Goal: Task Accomplishment & Management: Use online tool/utility

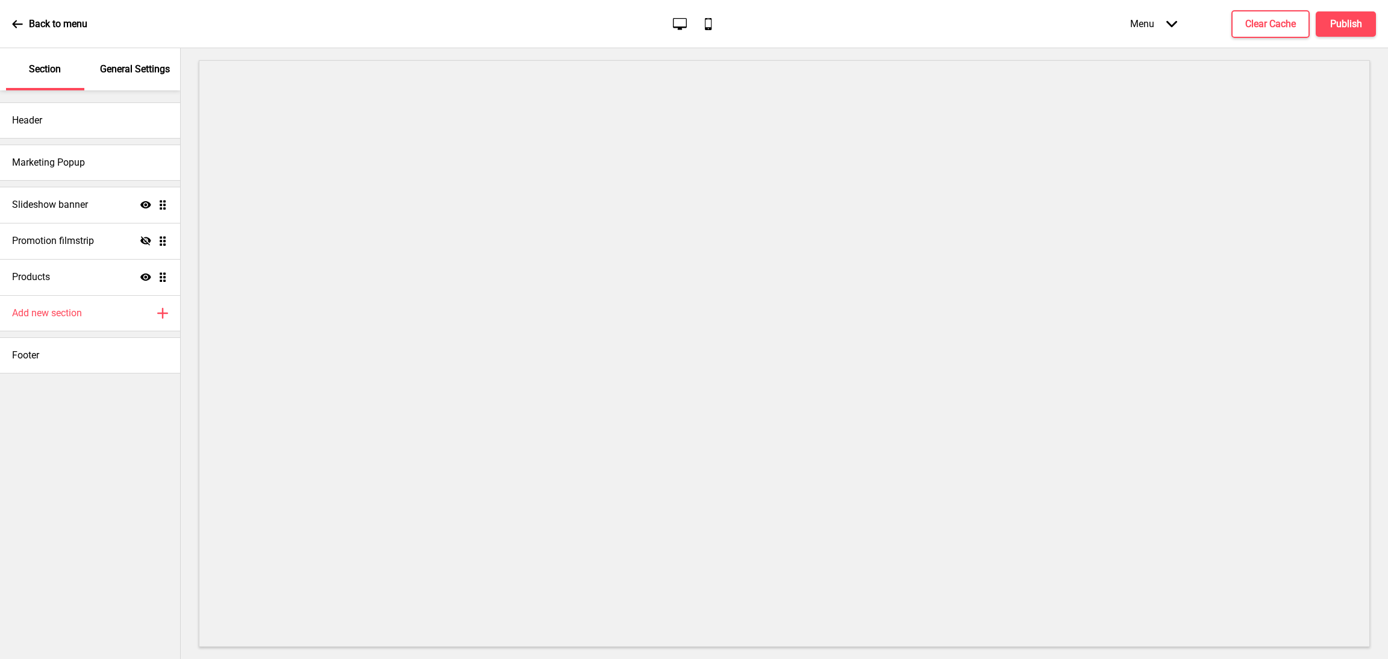
click at [1173, 22] on icon at bounding box center [1171, 23] width 11 height 7
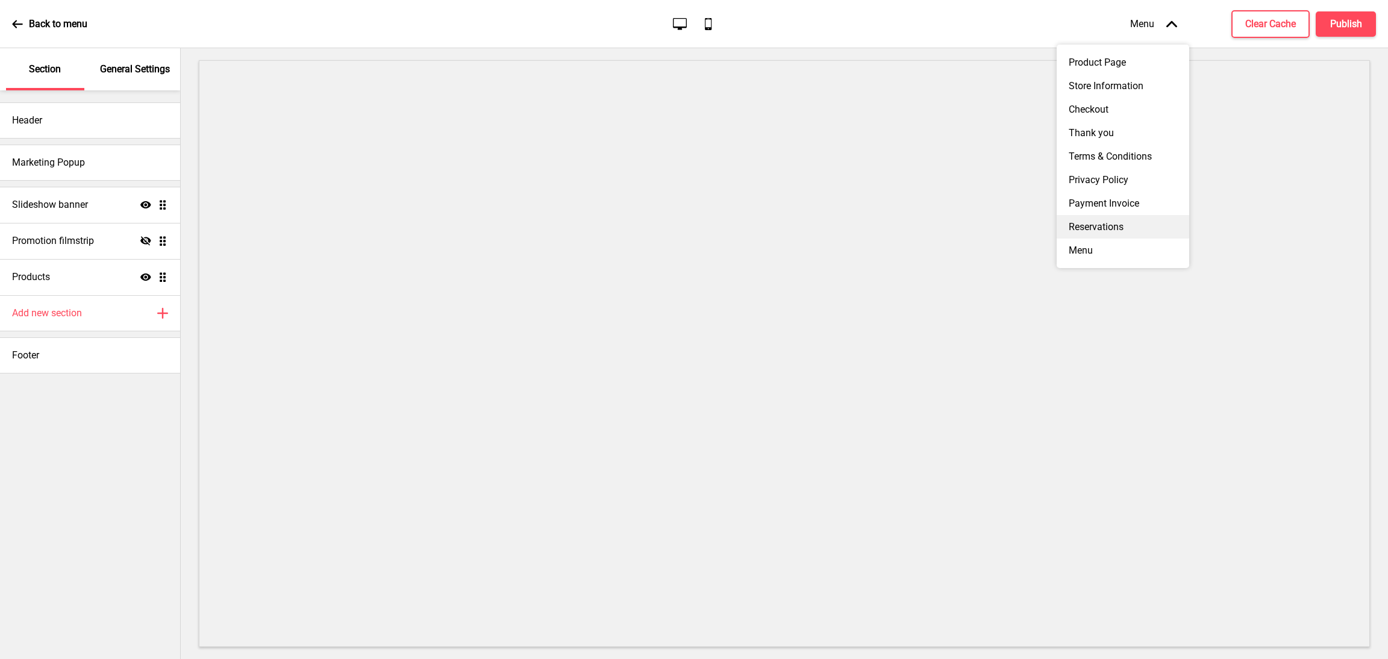
click at [1138, 233] on div "Reservations" at bounding box center [1122, 226] width 132 height 23
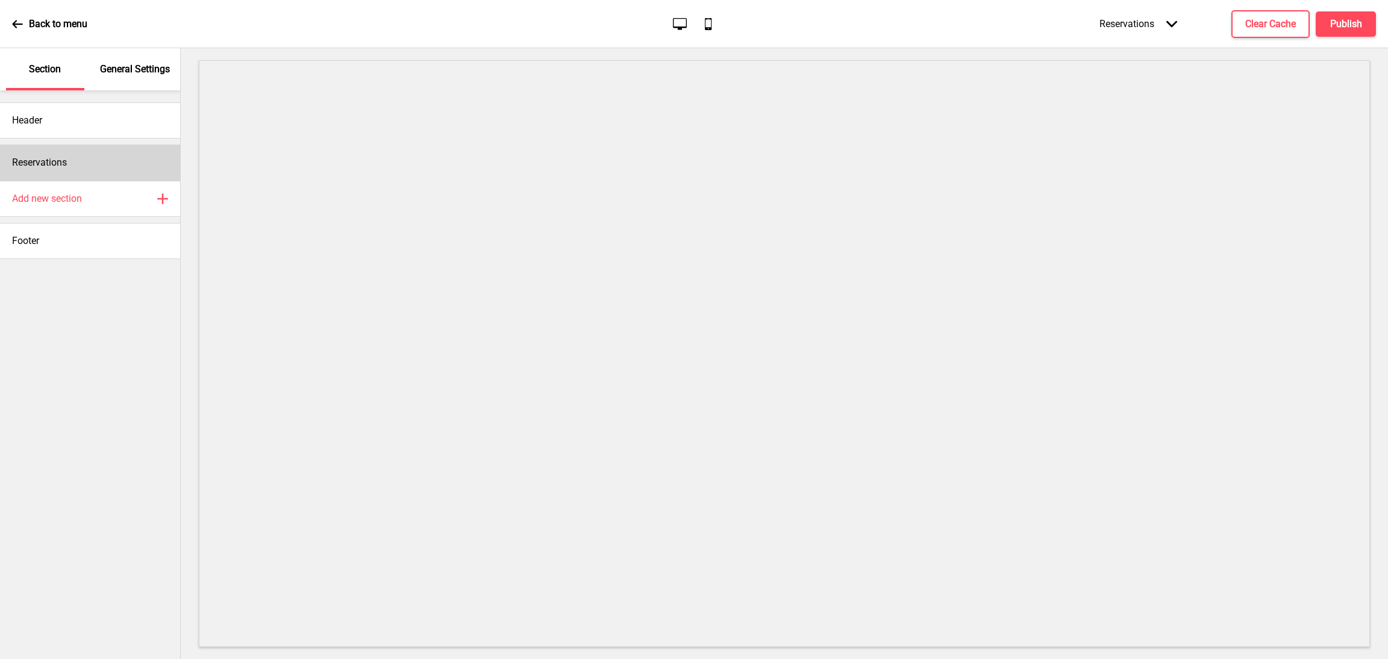
click at [104, 164] on div "Reservations" at bounding box center [90, 163] width 180 height 36
select select "background"
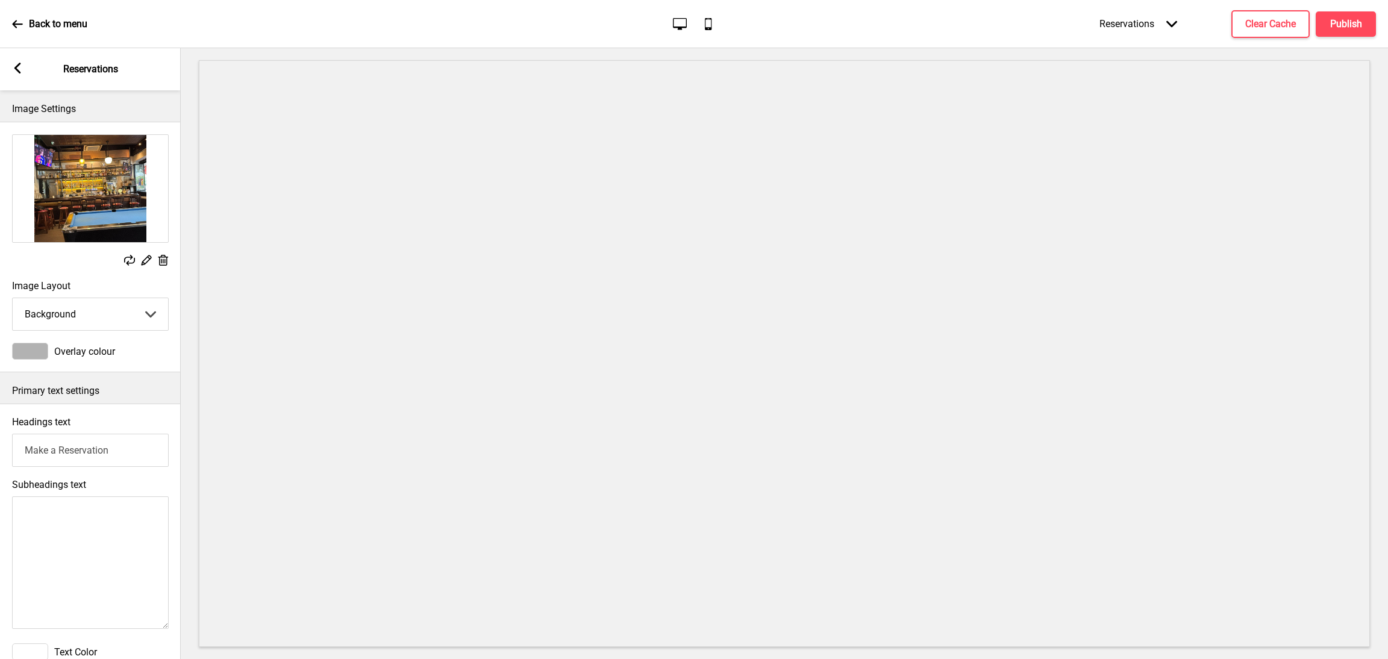
click at [12, 68] on rect at bounding box center [17, 68] width 11 height 11
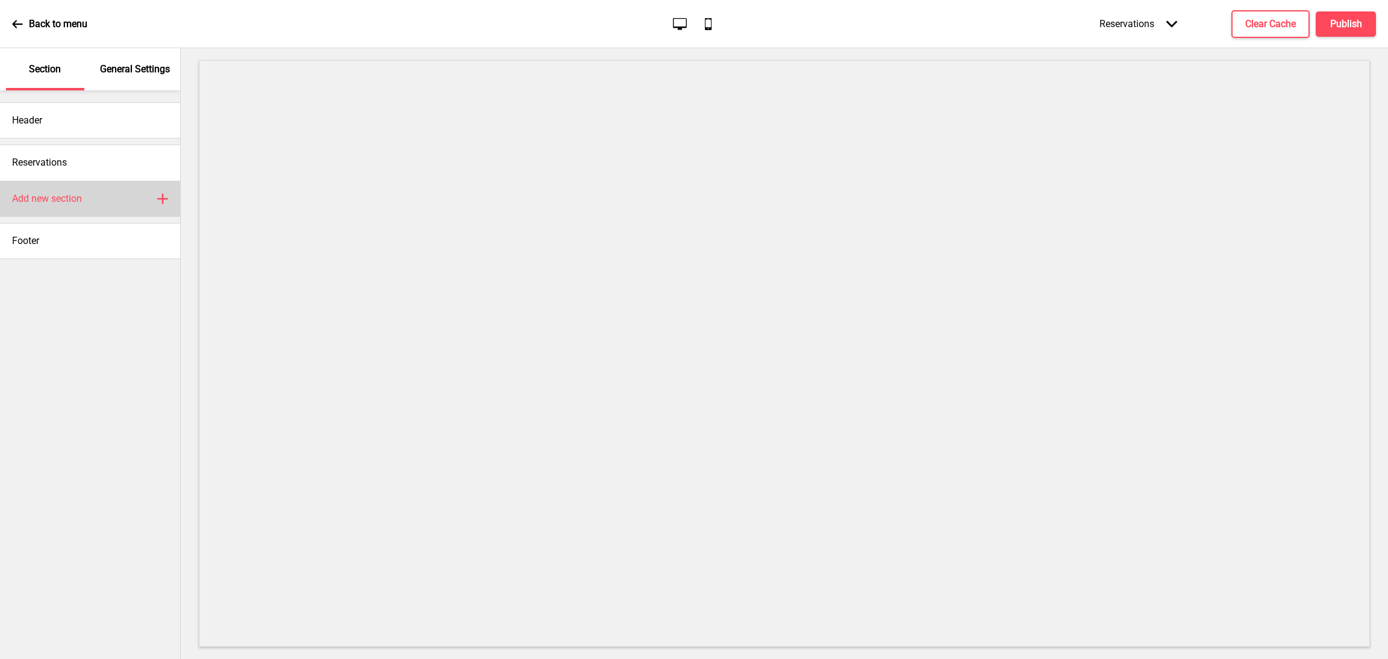
click at [162, 195] on icon at bounding box center [163, 199] width 10 height 10
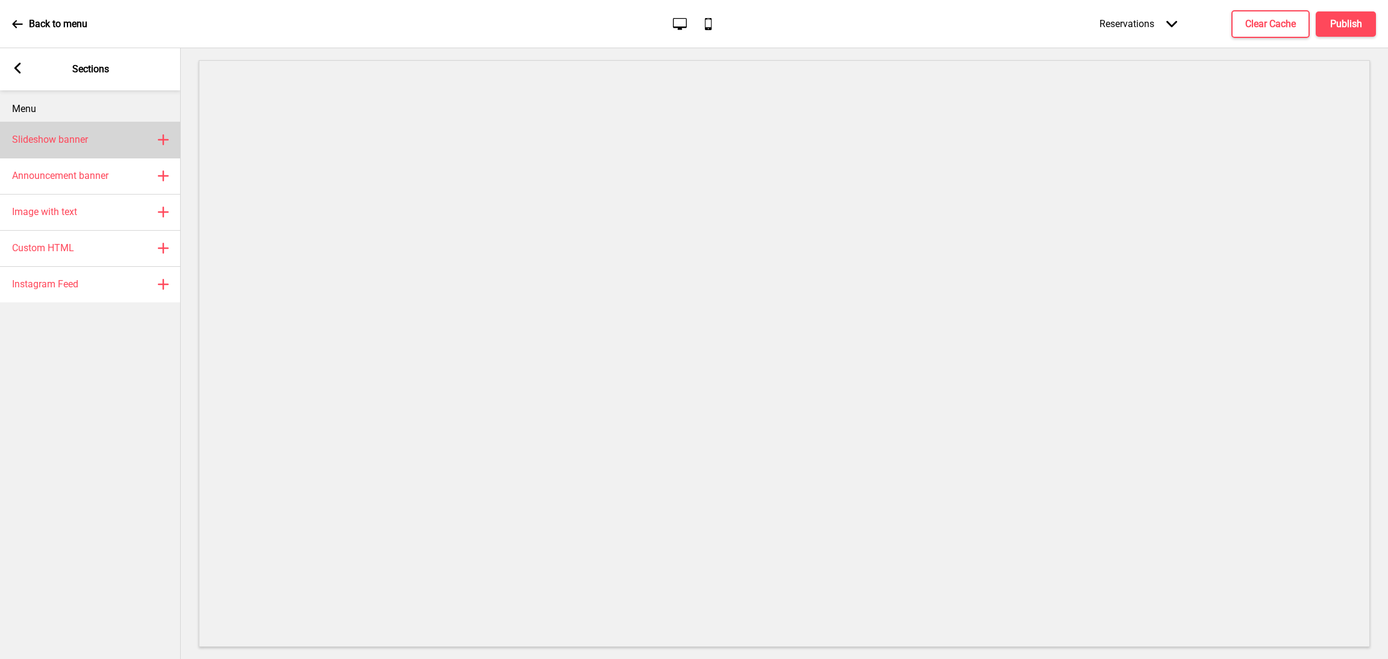
click at [99, 143] on div "Slideshow banner Plus" at bounding box center [90, 140] width 181 height 36
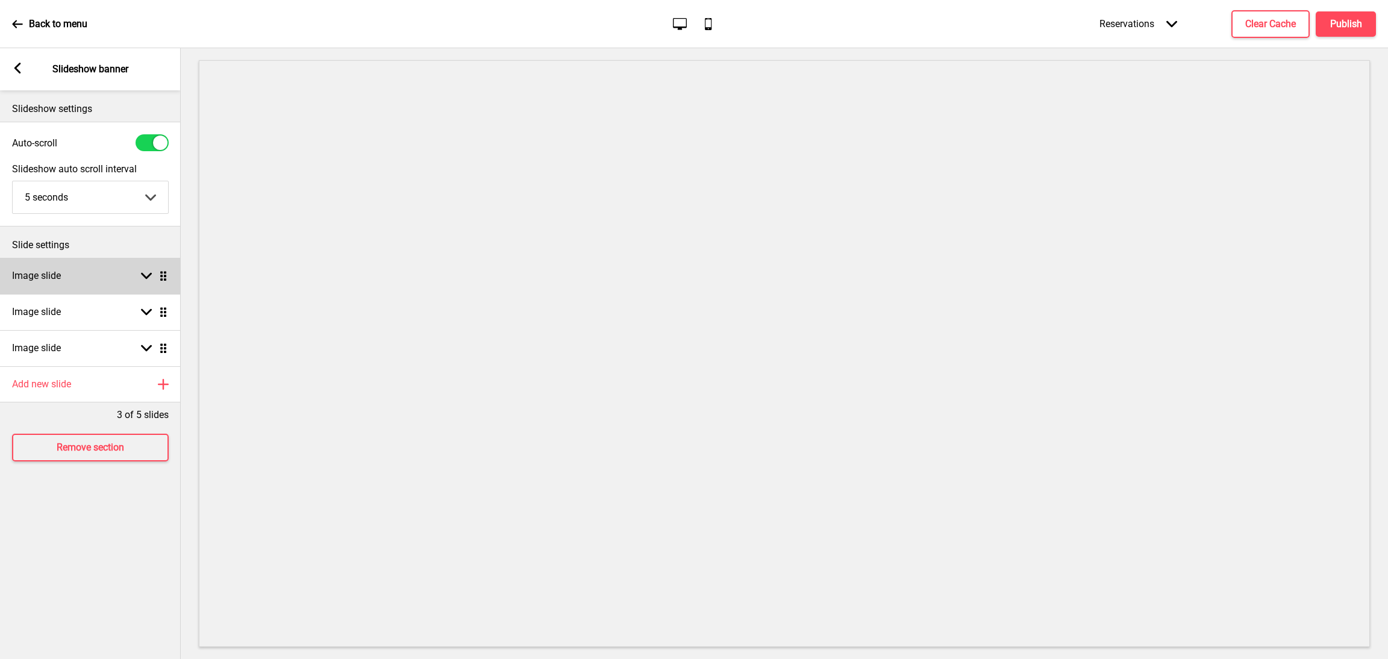
click at [144, 269] on div "Image slide Arrow down Drag" at bounding box center [90, 276] width 181 height 36
select select "right"
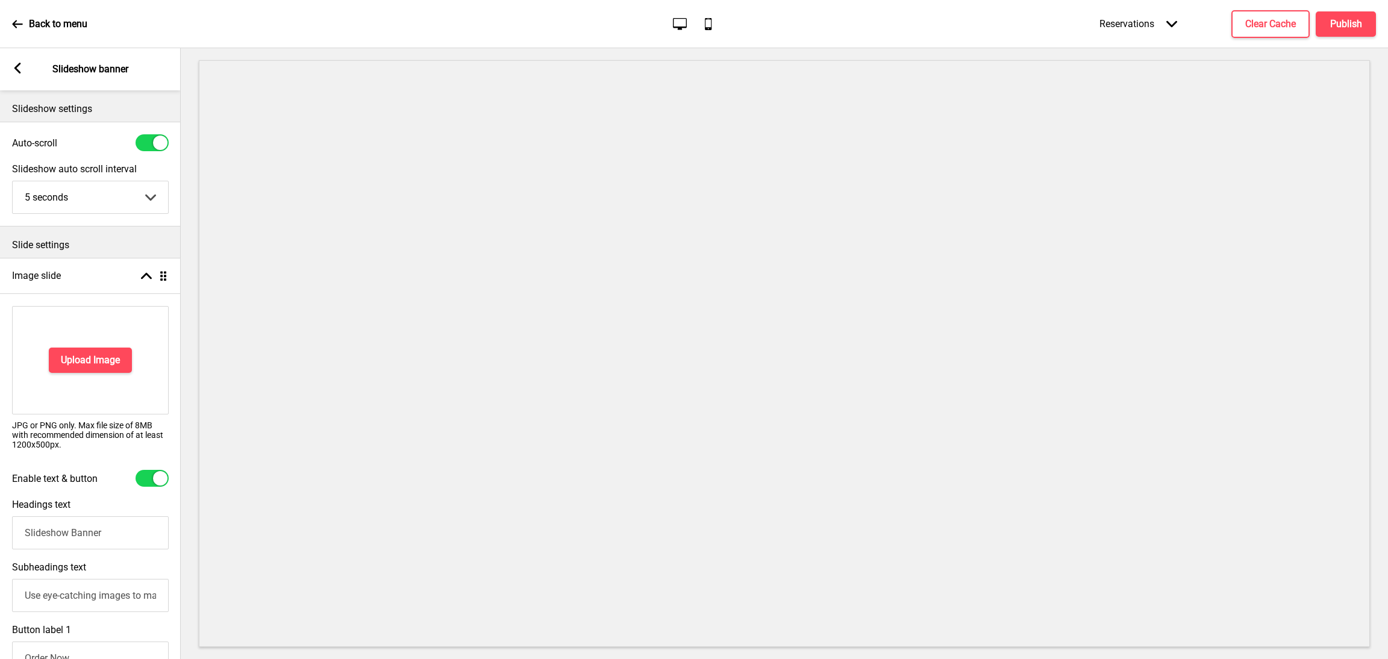
click at [147, 482] on div at bounding box center [152, 478] width 33 height 17
checkbox input "false"
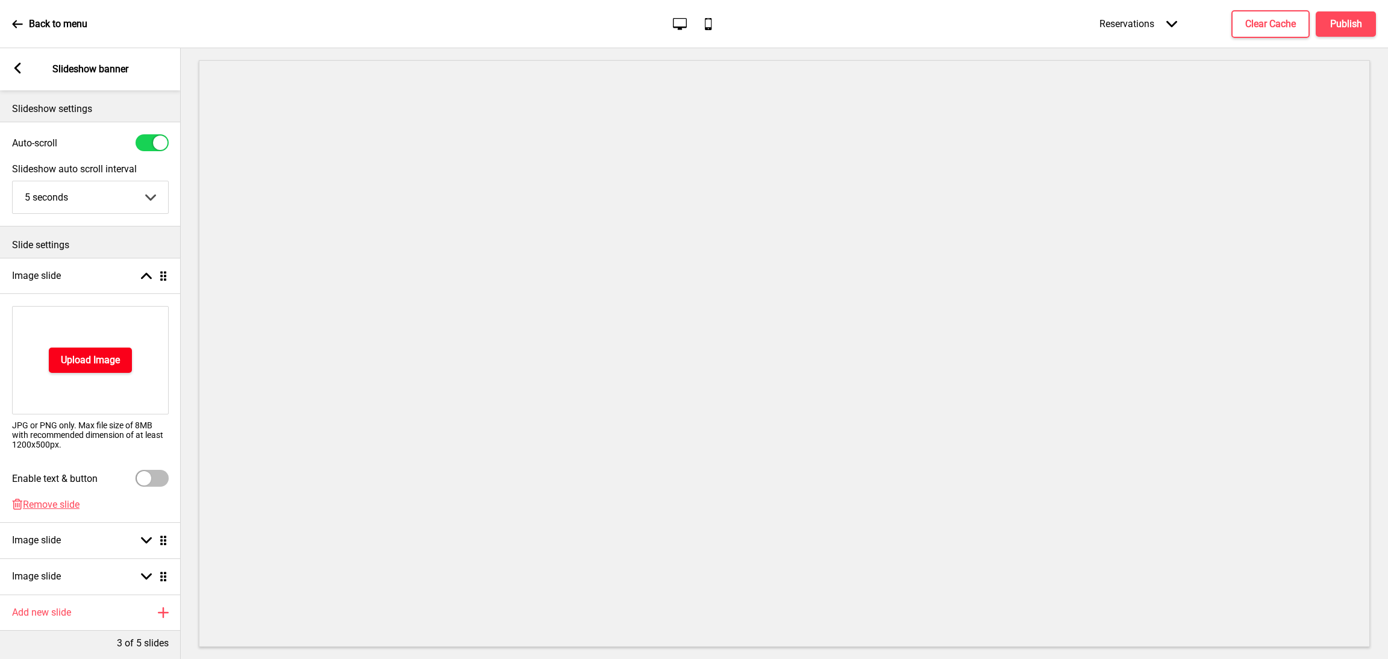
click at [113, 362] on h4 "Upload Image" at bounding box center [90, 360] width 59 height 13
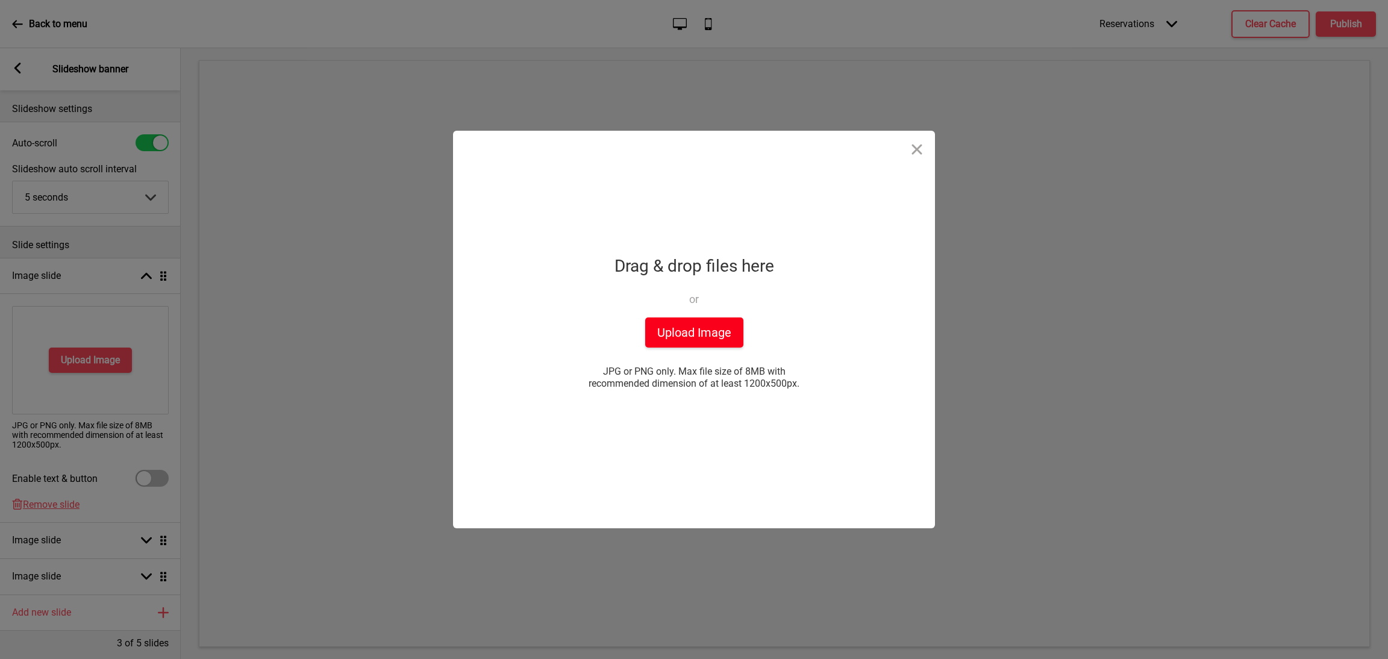
click at [708, 329] on button "Upload Image" at bounding box center [694, 332] width 98 height 30
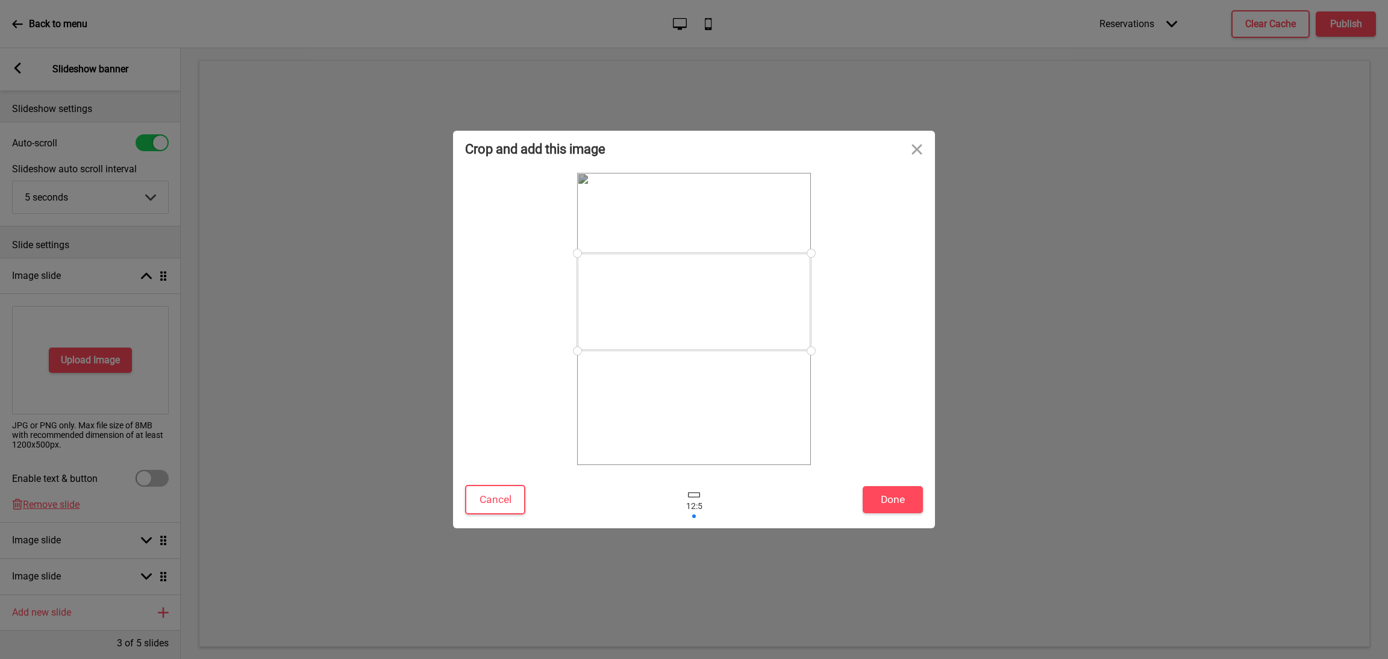
drag, startPoint x: 746, startPoint y: 304, endPoint x: 743, endPoint y: 287, distance: 17.7
click at [743, 287] on div at bounding box center [694, 302] width 234 height 98
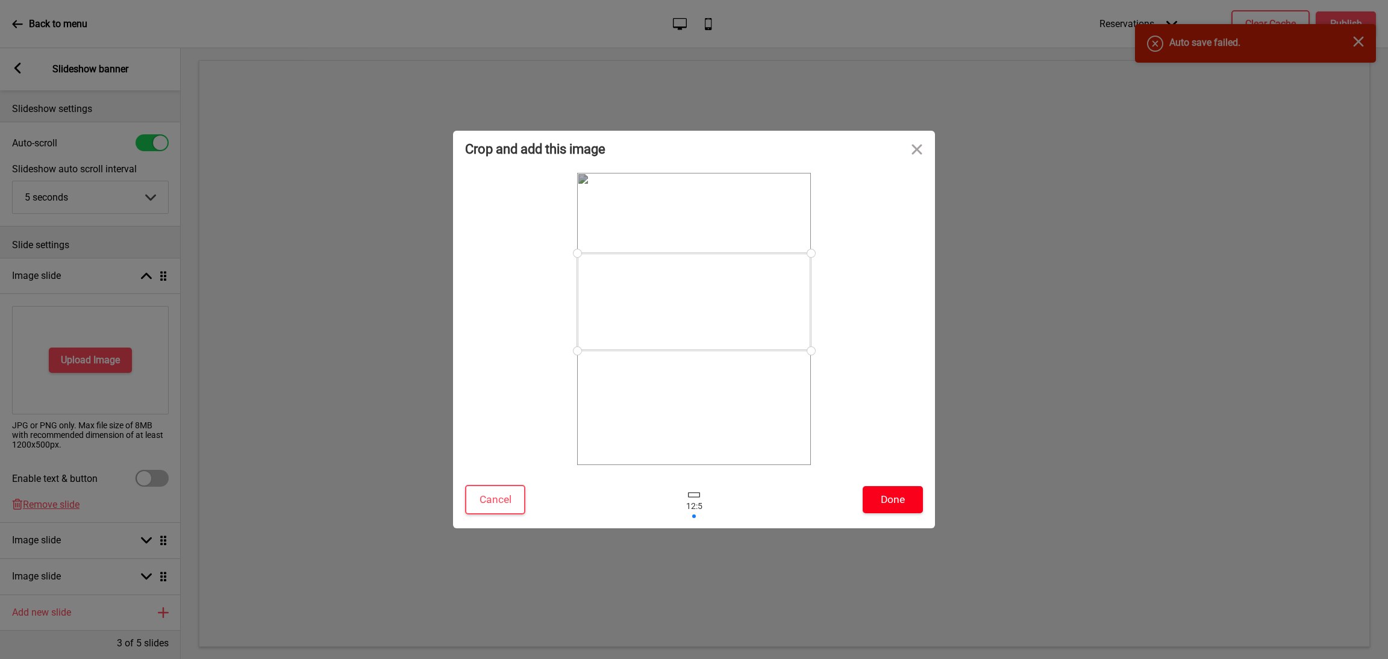
click at [901, 499] on button "Done" at bounding box center [892, 499] width 60 height 27
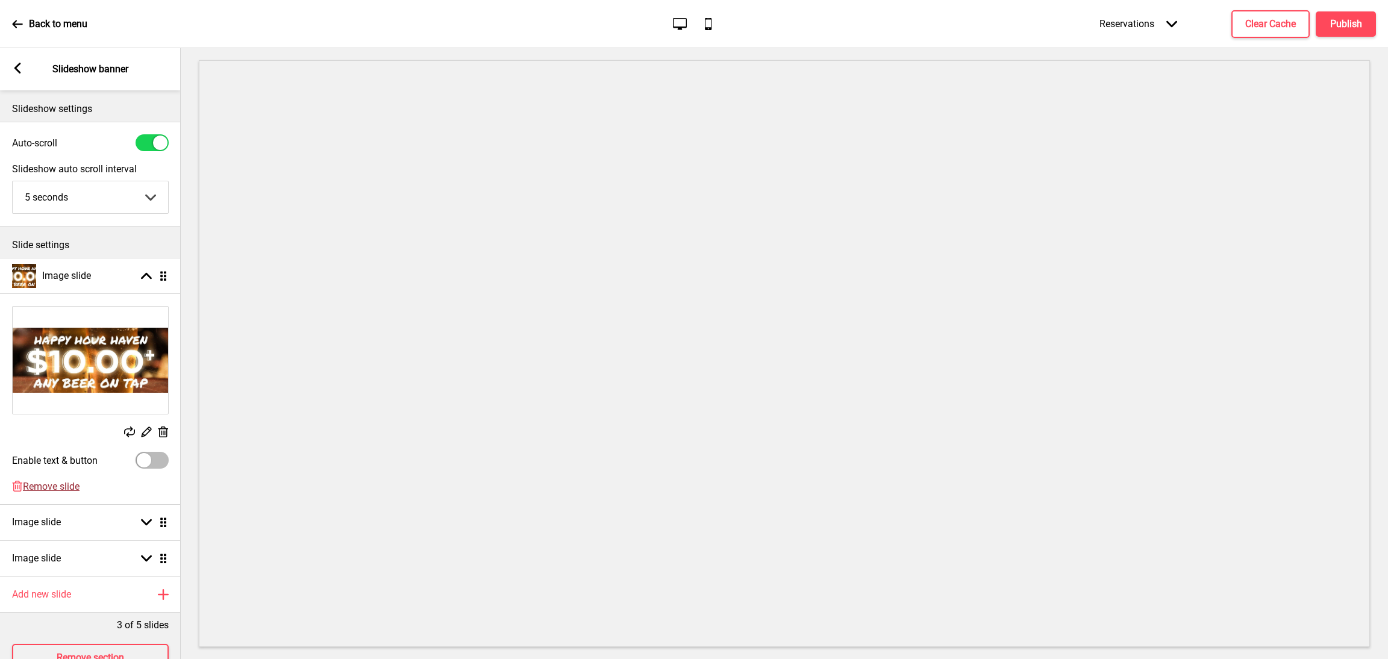
click at [59, 491] on span "Remove slide" at bounding box center [51, 486] width 57 height 11
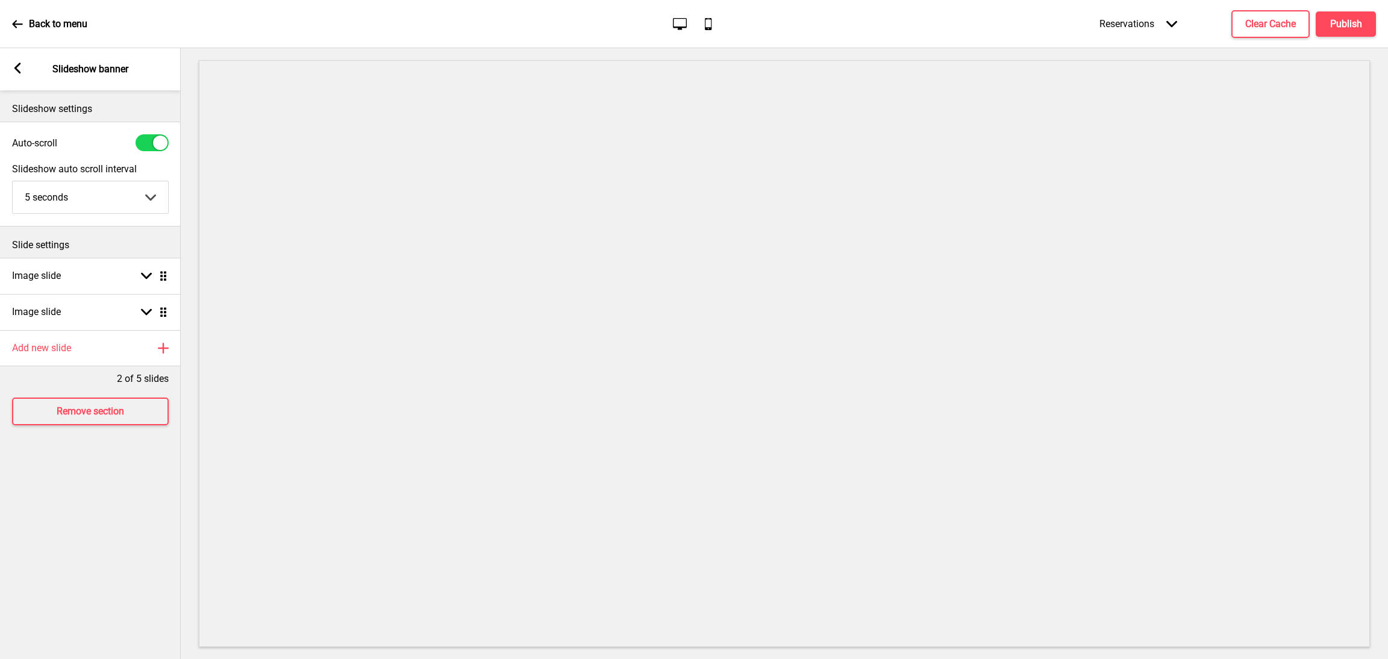
click at [21, 68] on rect at bounding box center [17, 68] width 11 height 11
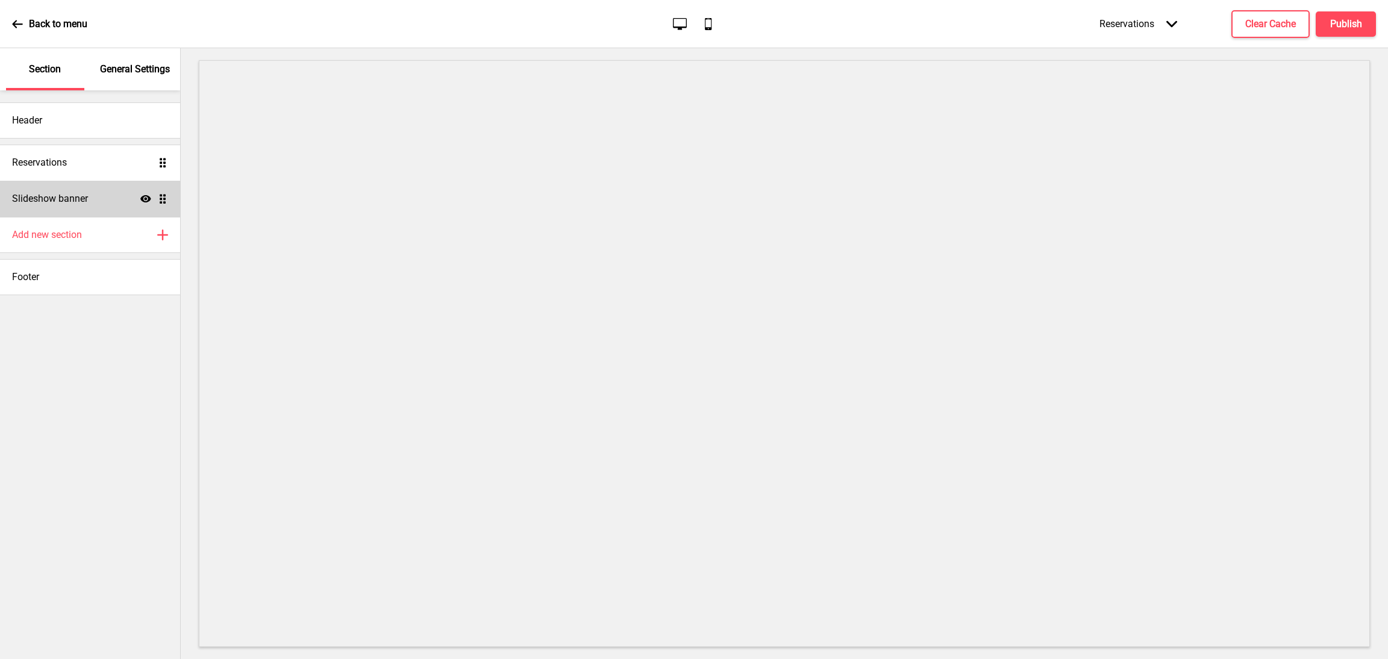
click at [116, 201] on div "Slideshow banner Show Drag" at bounding box center [90, 199] width 180 height 36
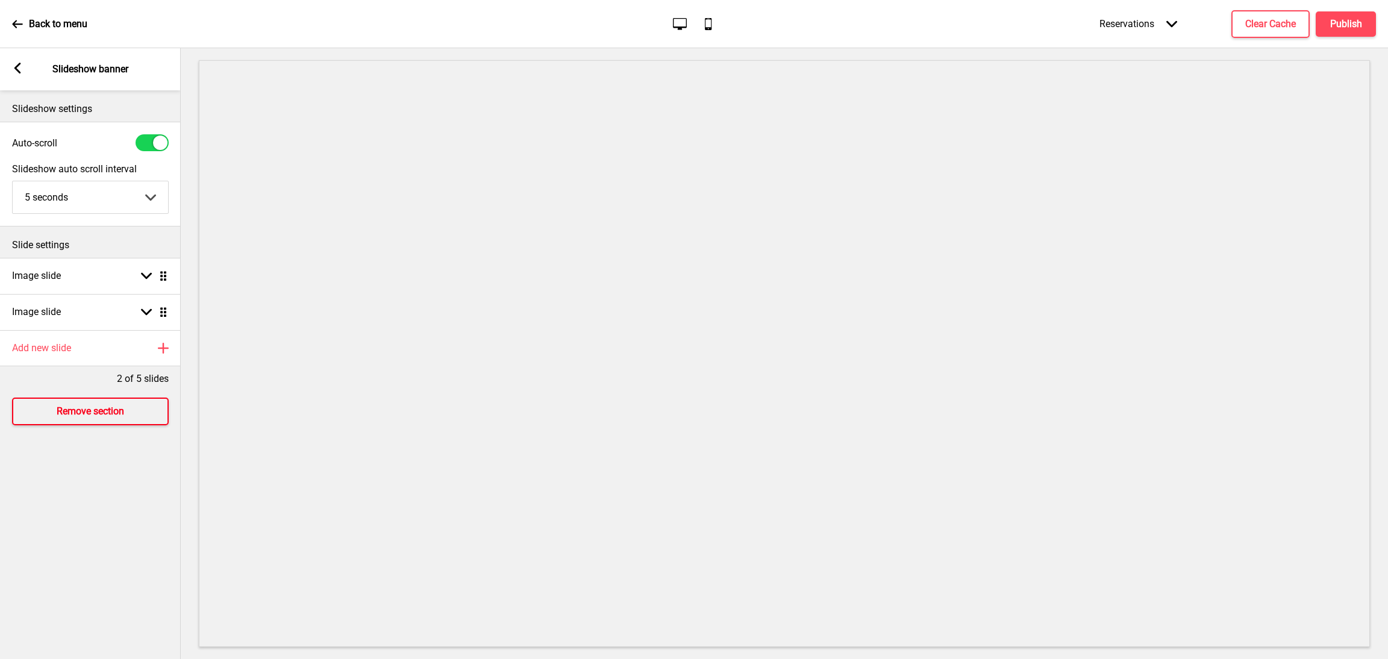
click at [110, 410] on h4 "Remove section" at bounding box center [90, 411] width 67 height 13
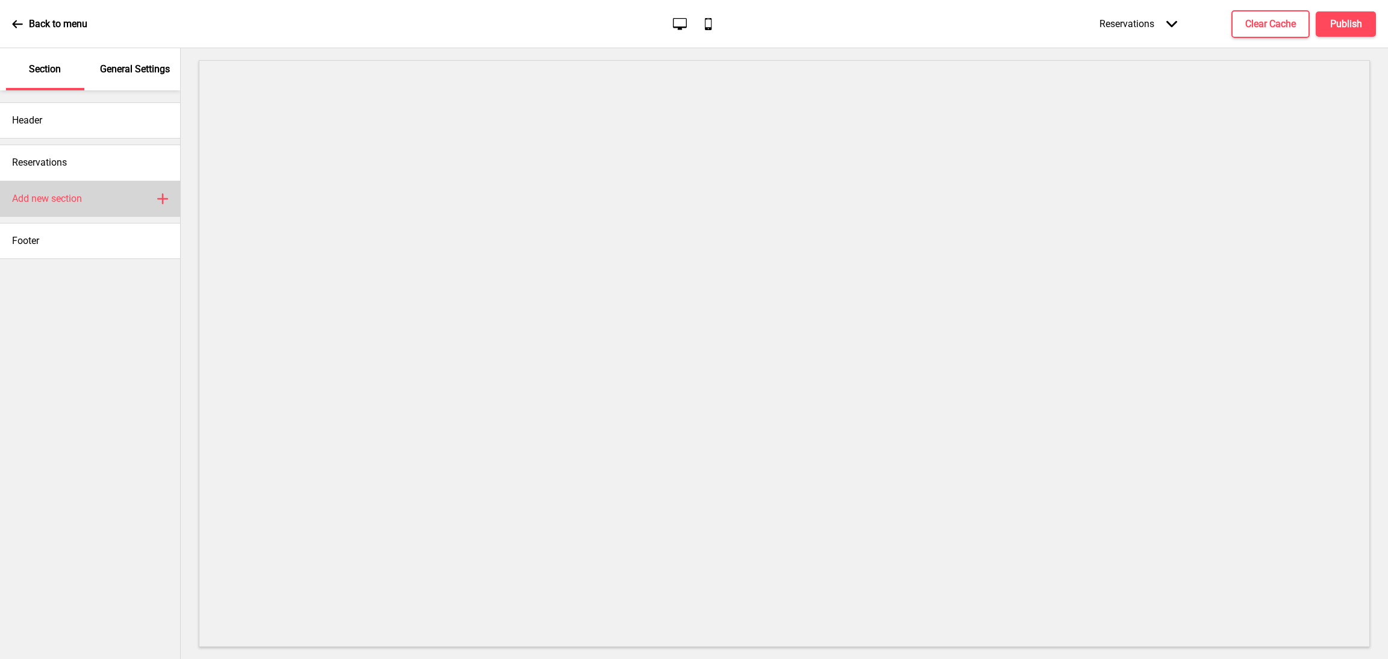
click at [127, 207] on div "Add new section Plus" at bounding box center [90, 199] width 180 height 36
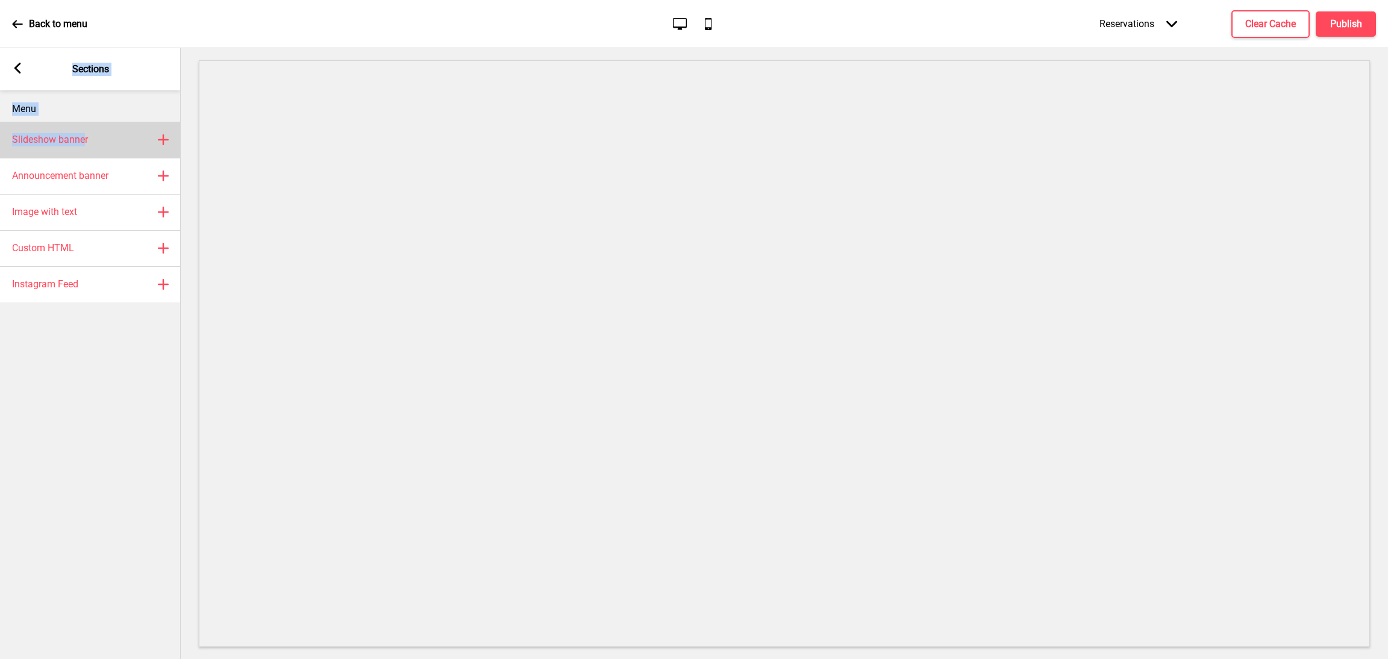
drag, startPoint x: 19, startPoint y: 69, endPoint x: 102, endPoint y: 163, distance: 125.8
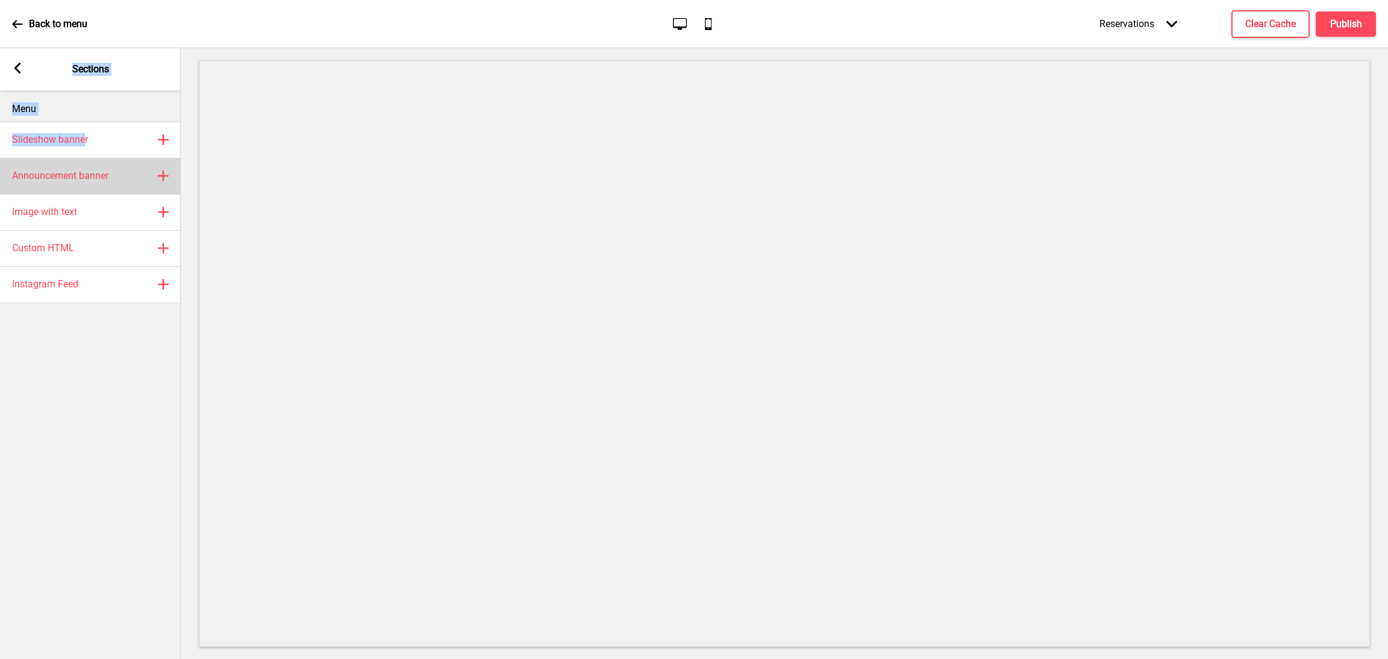
click at [88, 149] on div "Arrow left Sections Menu Slideshow banner Plus Announcement banner Plus Image w…" at bounding box center [90, 353] width 181 height 611
click at [152, 181] on div "Announcement banner Plus" at bounding box center [90, 176] width 181 height 36
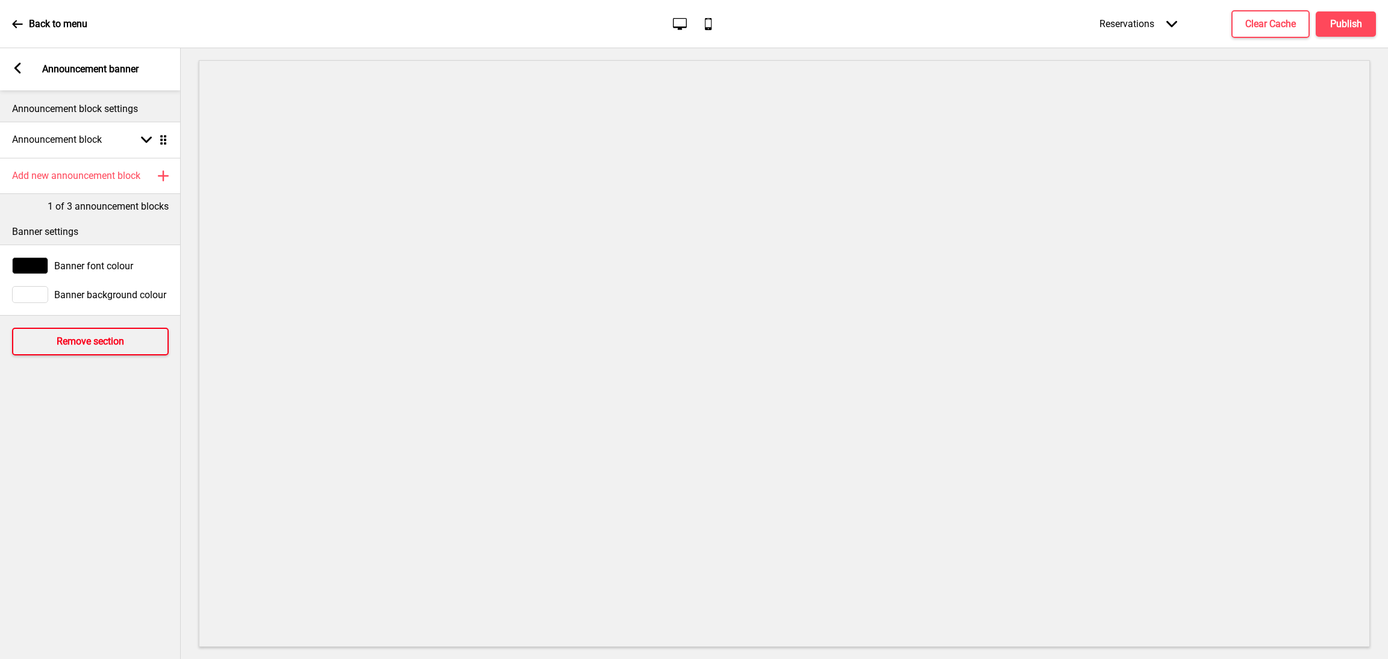
click at [85, 350] on button "Remove section" at bounding box center [90, 342] width 157 height 28
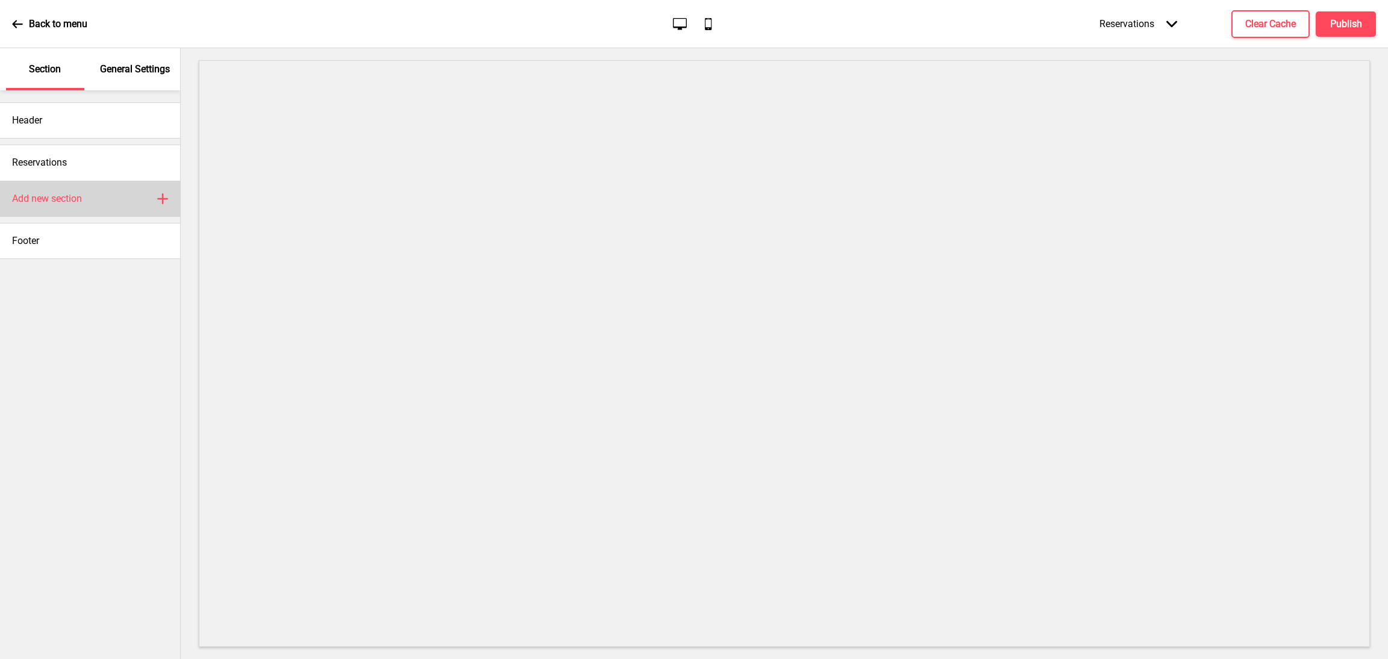
click at [89, 203] on div "Add new section Plus" at bounding box center [90, 199] width 180 height 36
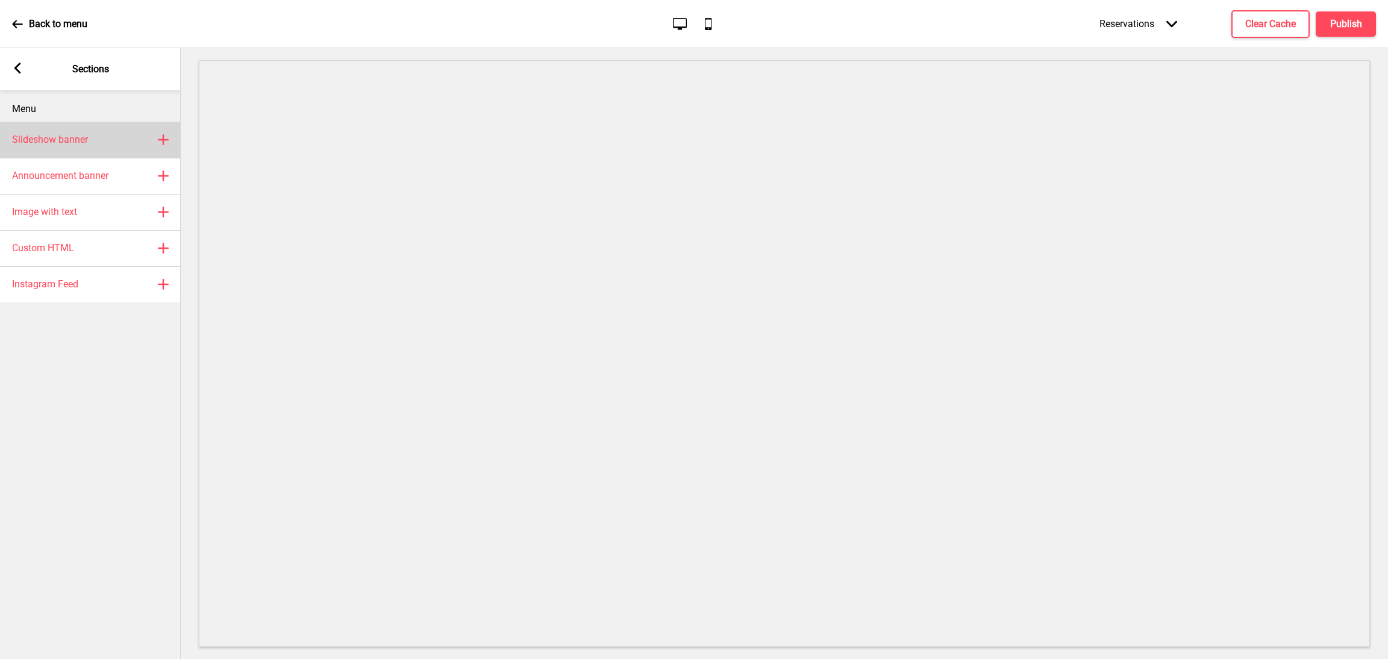
click at [143, 140] on div "Slideshow banner Plus" at bounding box center [90, 140] width 181 height 36
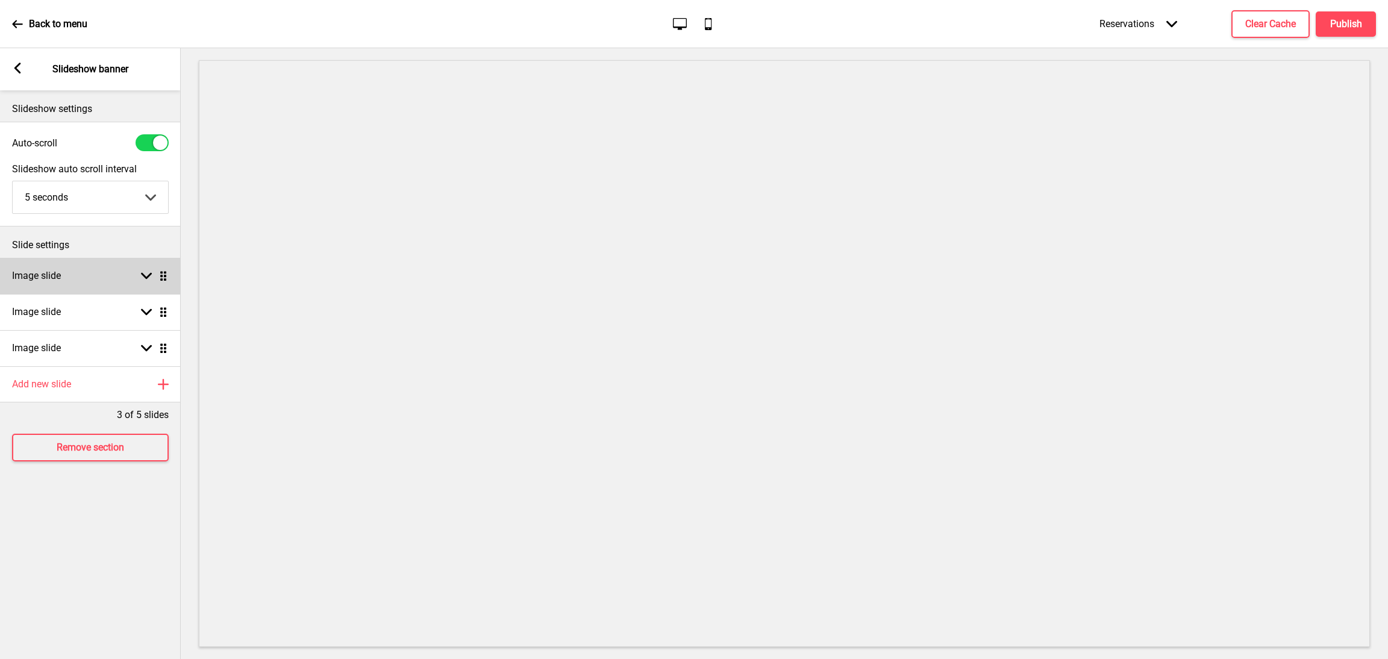
click at [140, 280] on div "Arrow down Drag" at bounding box center [152, 275] width 34 height 11
select select "right"
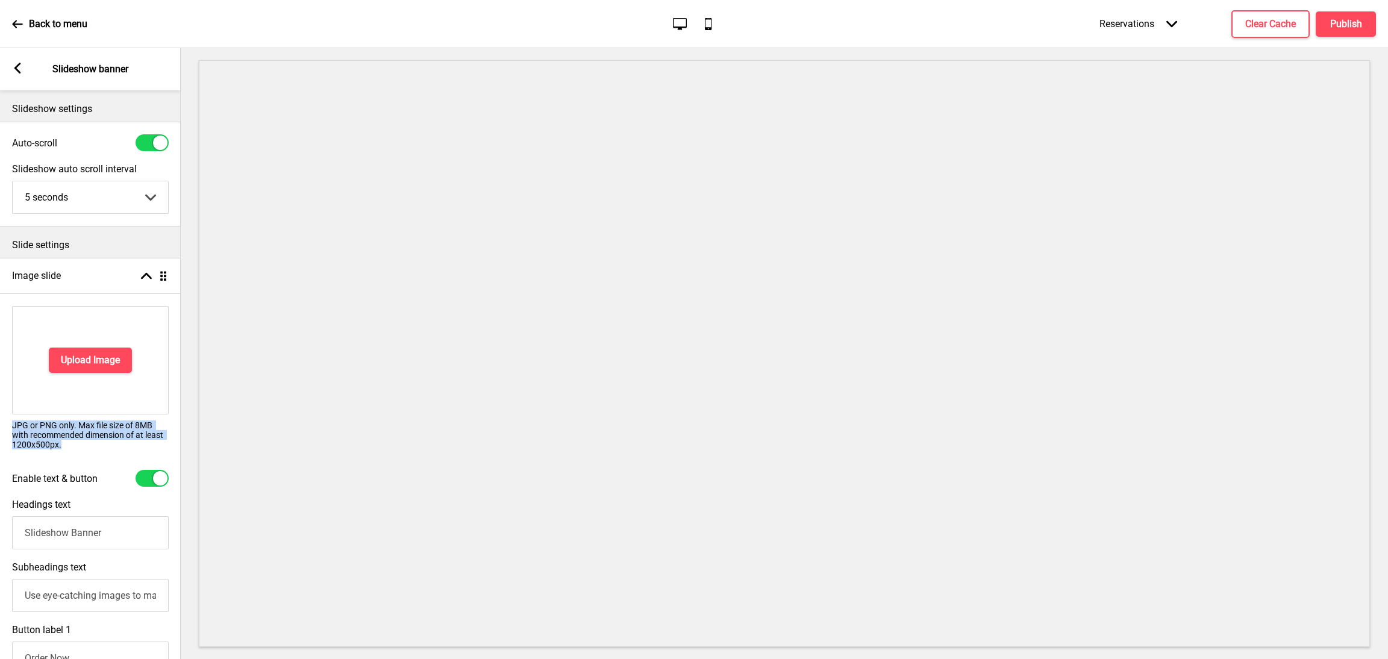
drag, startPoint x: 10, startPoint y: 424, endPoint x: 83, endPoint y: 446, distance: 76.0
click at [83, 446] on div "Upload Image JPG or PNG only. Max file size of 8MB with recommended dimension o…" at bounding box center [90, 382] width 181 height 164
copy p "JPG or PNG only. Max file size of 8MB with recommended dimension of at least 12…"
